Goal: Navigation & Orientation: Find specific page/section

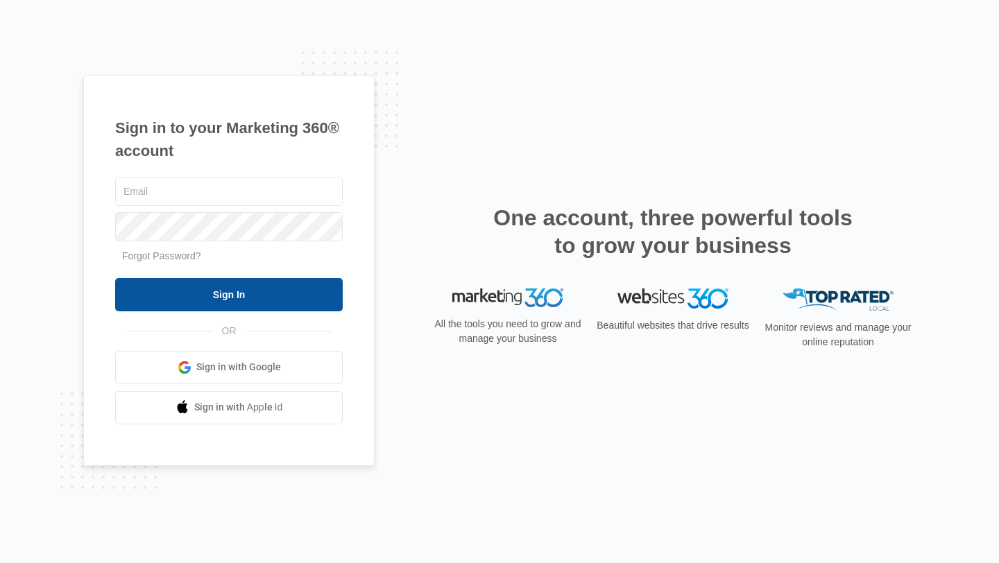
type input "[PERSON_NAME][EMAIL_ADDRESS][DOMAIN_NAME]"
click at [281, 291] on input "Sign In" at bounding box center [229, 294] width 228 height 33
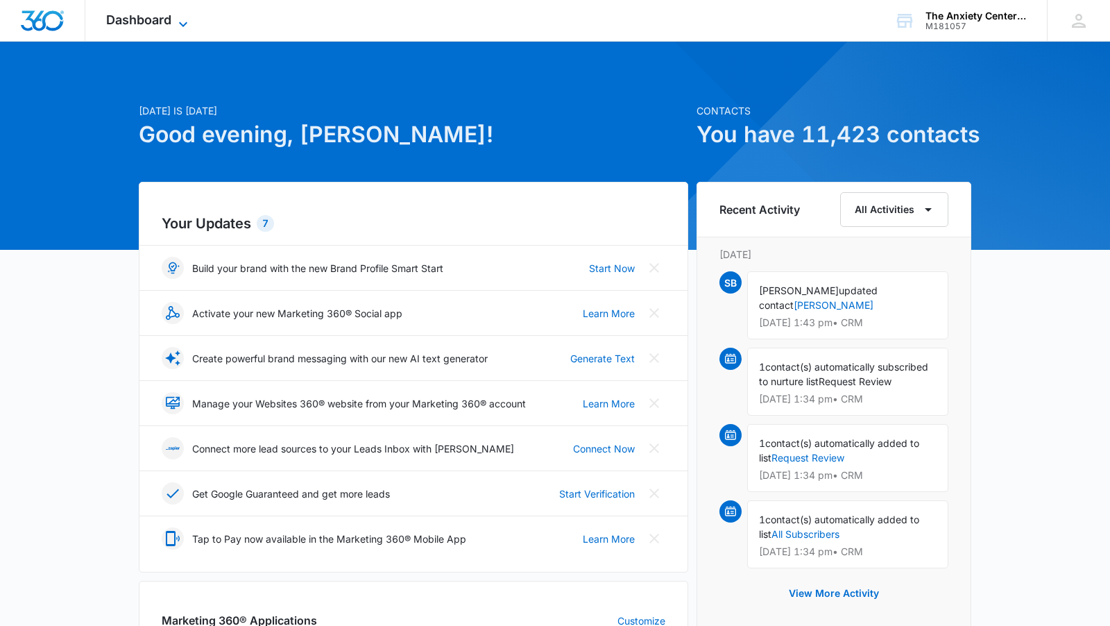
click at [130, 14] on span "Dashboard" at bounding box center [138, 19] width 65 height 15
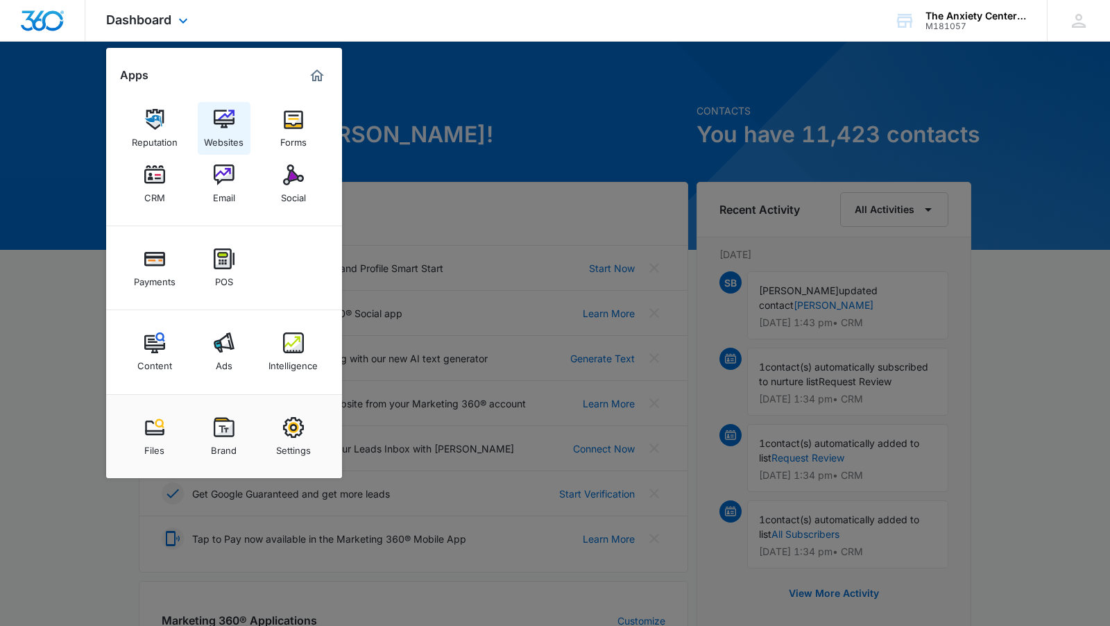
click at [234, 121] on link "Websites" at bounding box center [224, 128] width 53 height 53
